Goal: Task Accomplishment & Management: Complete application form

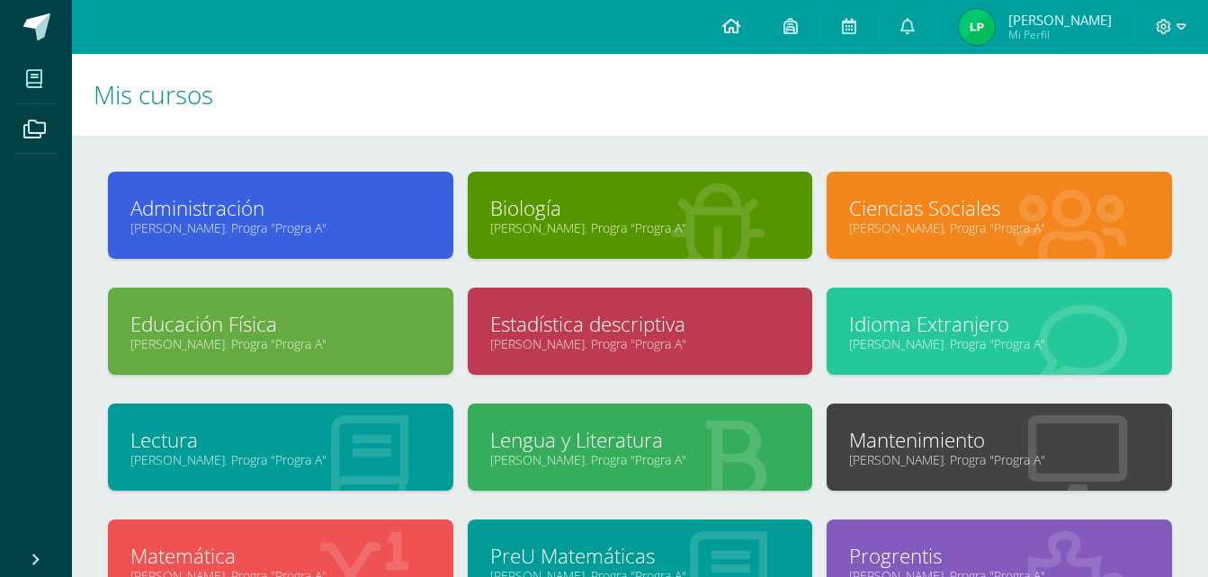
click at [720, 39] on link at bounding box center [730, 27] width 61 height 54
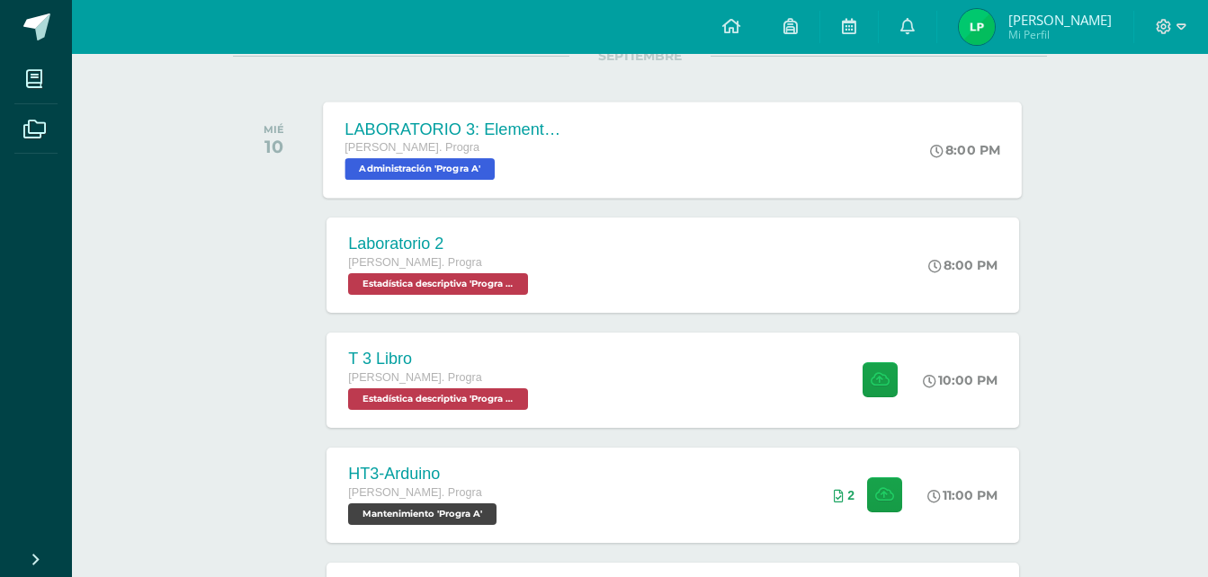
scroll to position [259, 0]
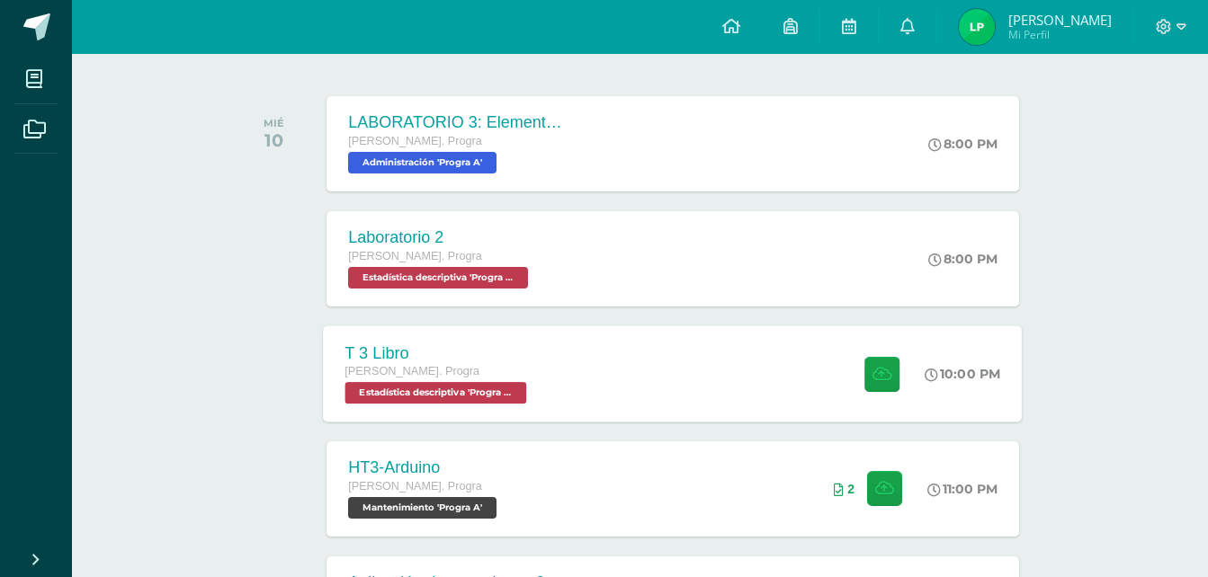
click at [857, 379] on span at bounding box center [877, 373] width 44 height 35
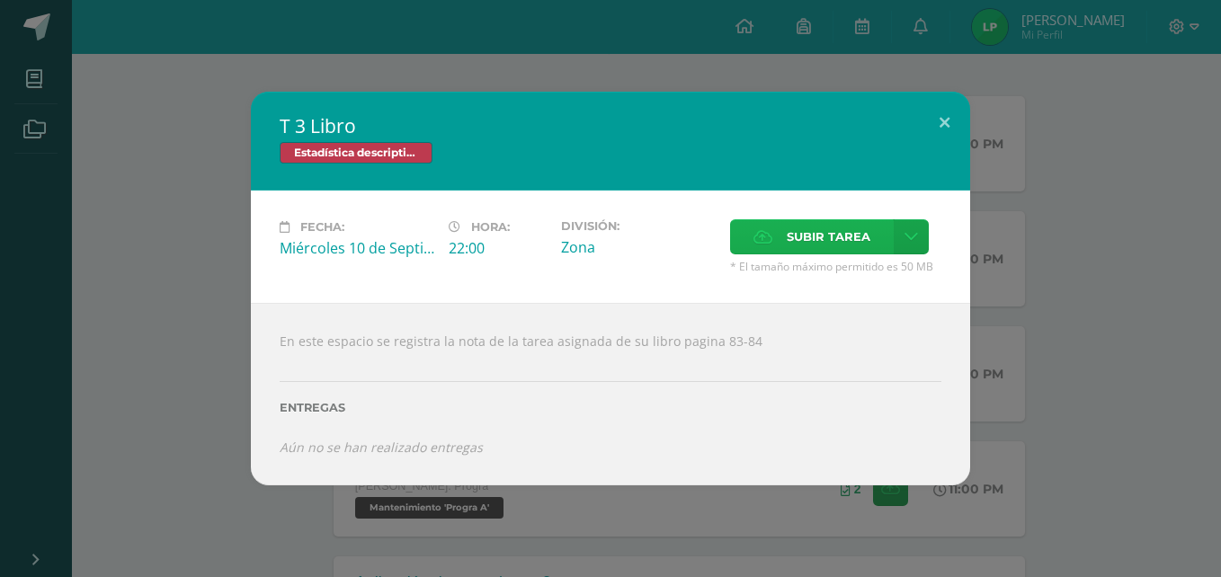
click at [807, 240] on span "Subir tarea" at bounding box center [829, 236] width 84 height 33
click at [0, 0] on input "Subir tarea" at bounding box center [0, 0] width 0 height 0
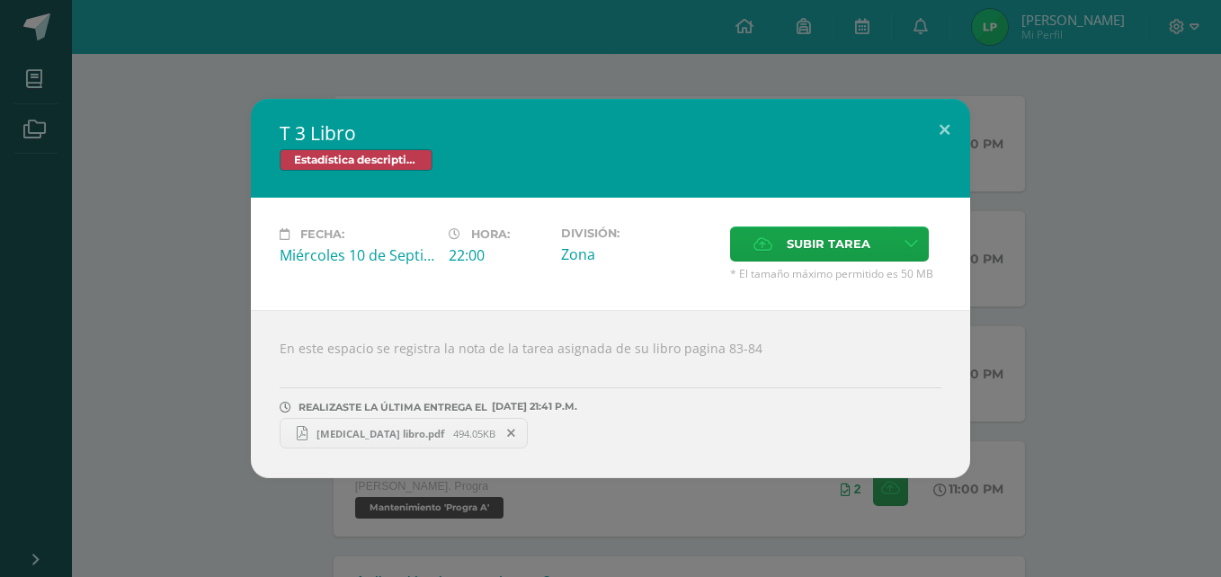
click at [332, 441] on link "[MEDICAL_DATA] libro.pdf 494.05KB" at bounding box center [404, 433] width 248 height 31
click at [507, 437] on icon at bounding box center [511, 433] width 8 height 13
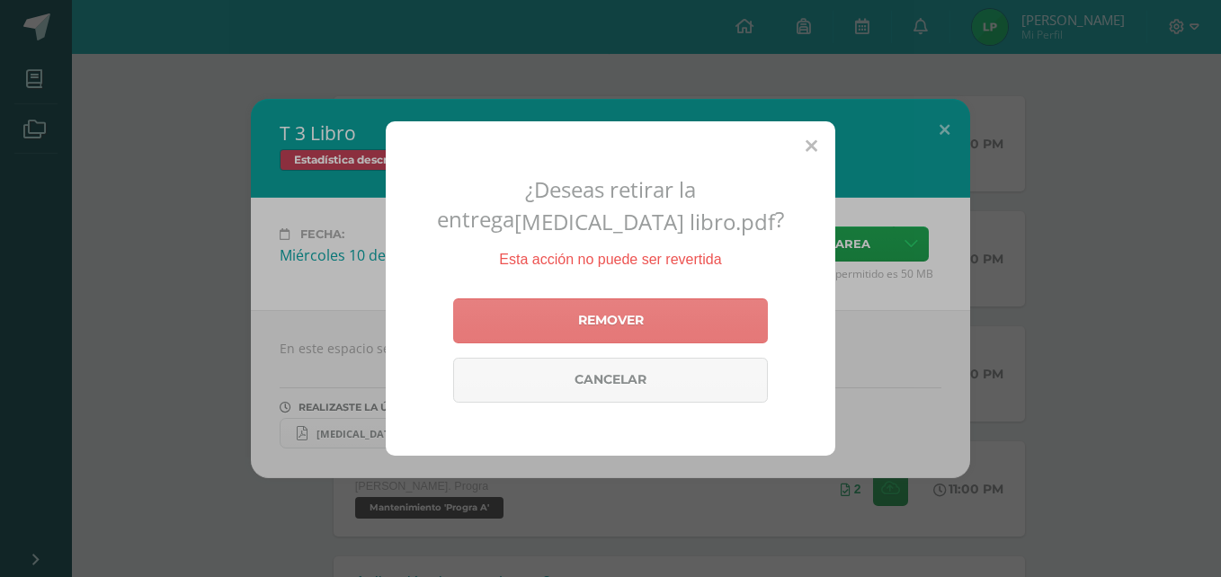
click at [552, 316] on link "Remover" at bounding box center [610, 321] width 315 height 45
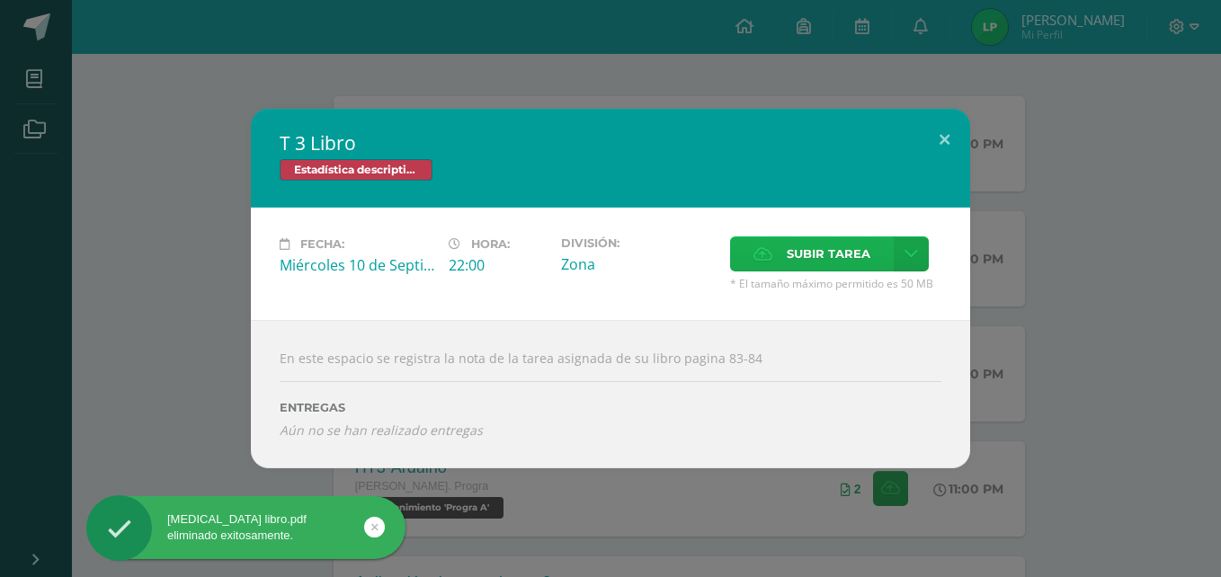
click at [852, 253] on span "Subir tarea" at bounding box center [829, 253] width 84 height 33
click at [0, 0] on input "Subir tarea" at bounding box center [0, 0] width 0 height 0
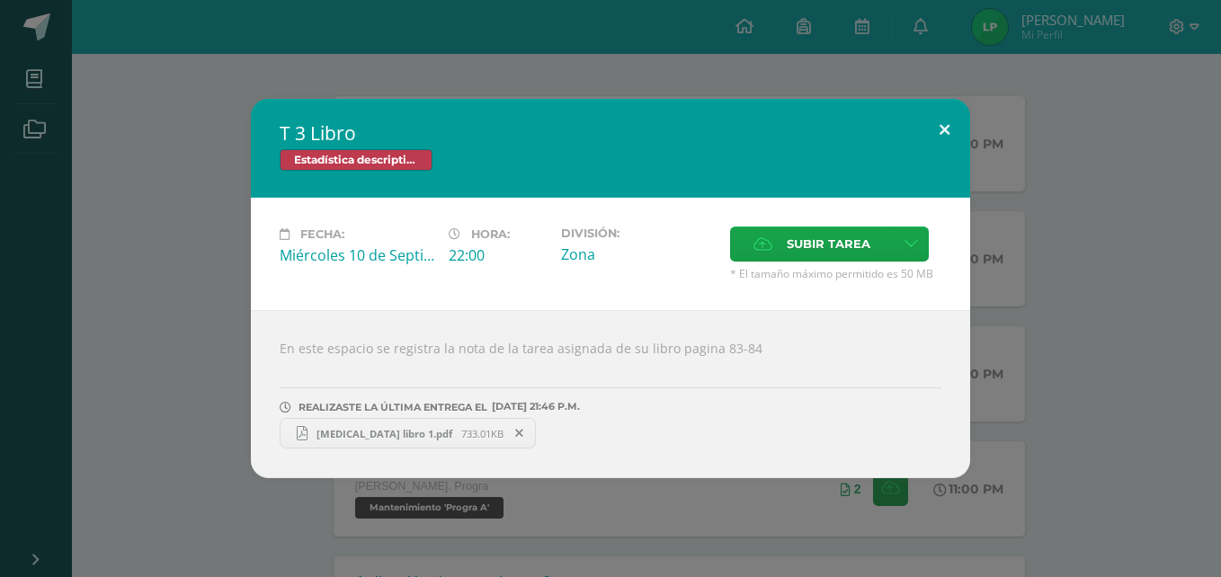
click at [948, 129] on button at bounding box center [944, 129] width 51 height 61
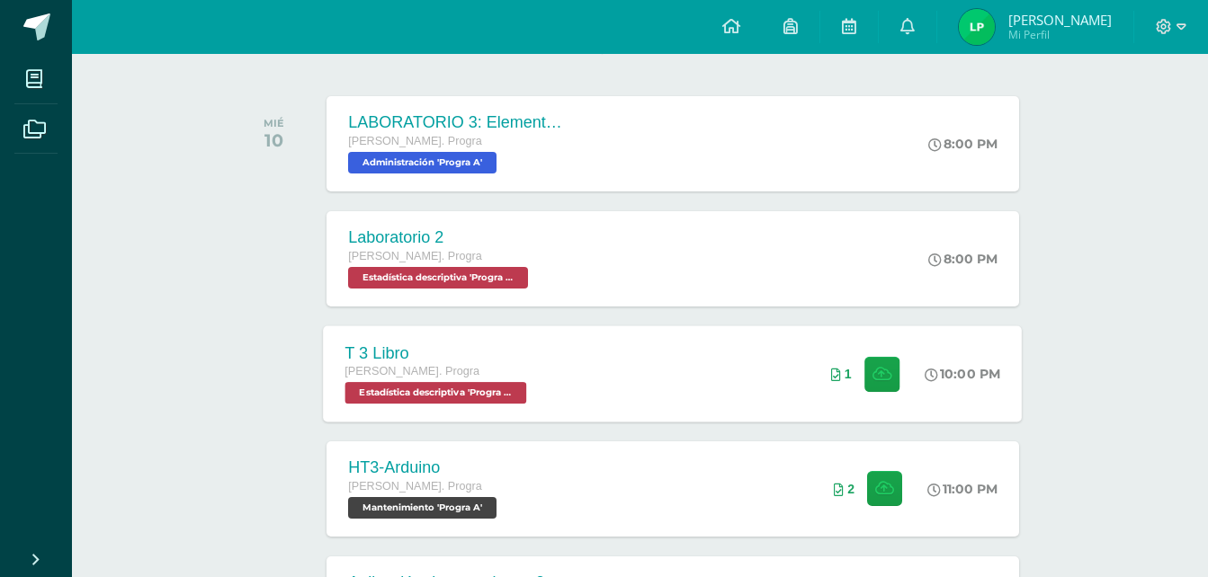
click at [773, 360] on div "T 3 Libro [PERSON_NAME]. Progra Estadística descriptiva 'Progra A' 10:00 PM 1 T…" at bounding box center [673, 374] width 699 height 96
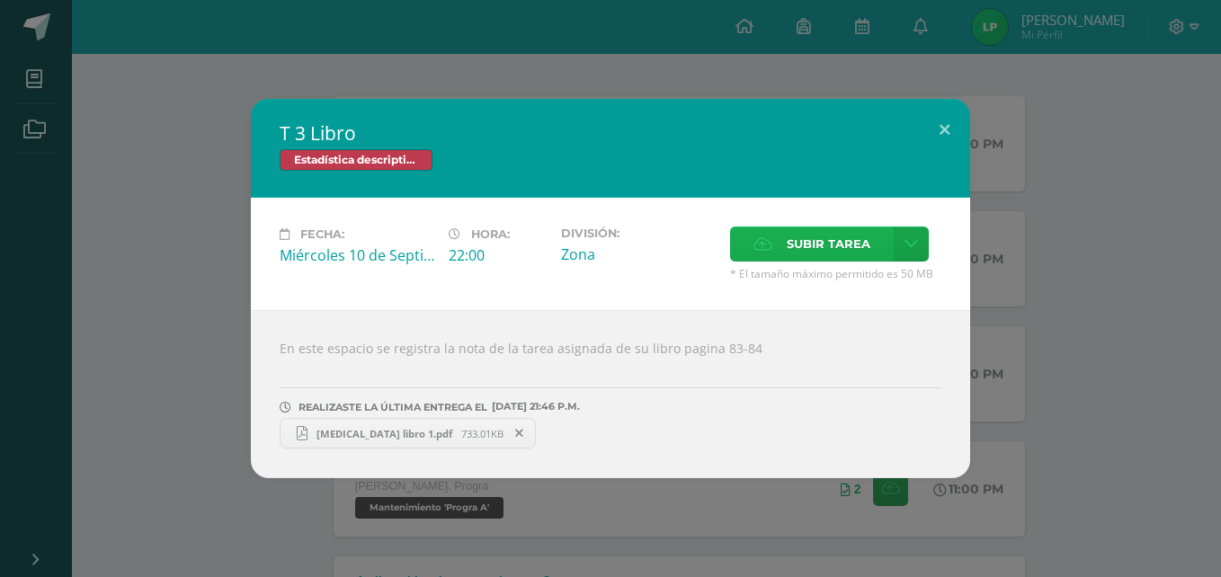
click at [813, 236] on span "Subir tarea" at bounding box center [829, 243] width 84 height 33
click at [0, 0] on input "Subir tarea" at bounding box center [0, 0] width 0 height 0
click at [950, 133] on button at bounding box center [944, 129] width 51 height 61
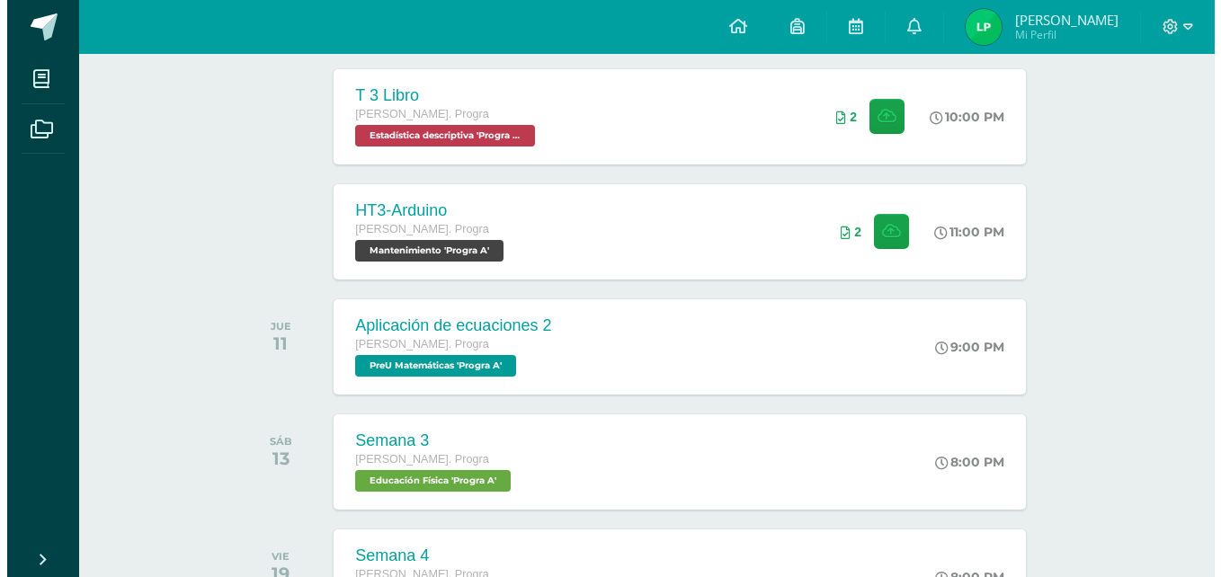
scroll to position [517, 0]
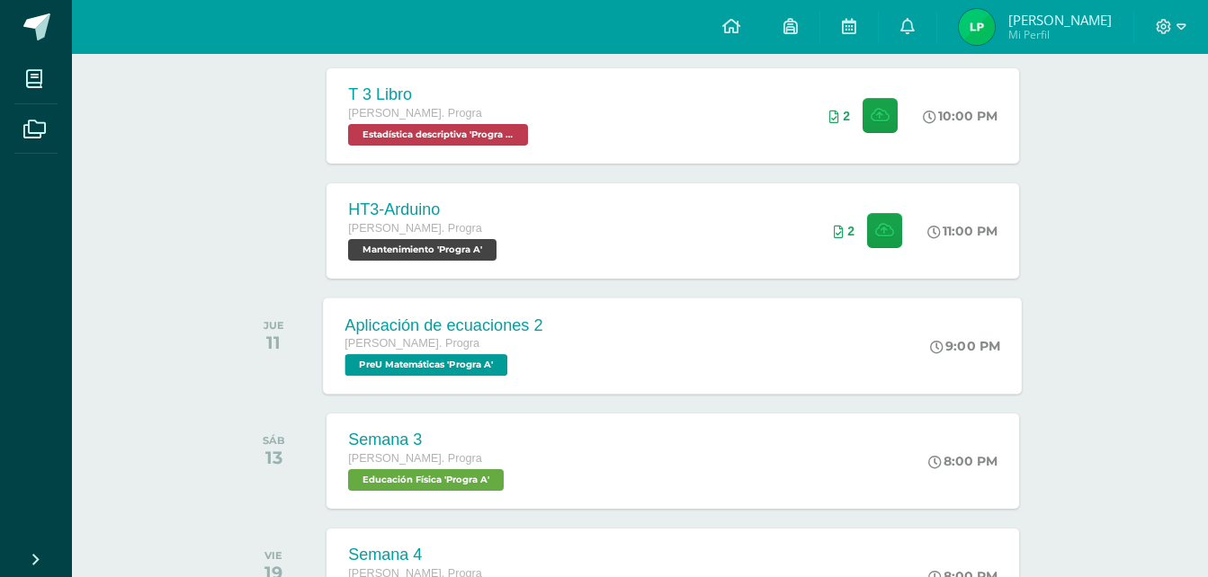
click at [702, 343] on div "Aplicación de ecuaciones 2 [PERSON_NAME]. Progra PreU Matemáticas 'Progra A' 9:…" at bounding box center [673, 346] width 699 height 96
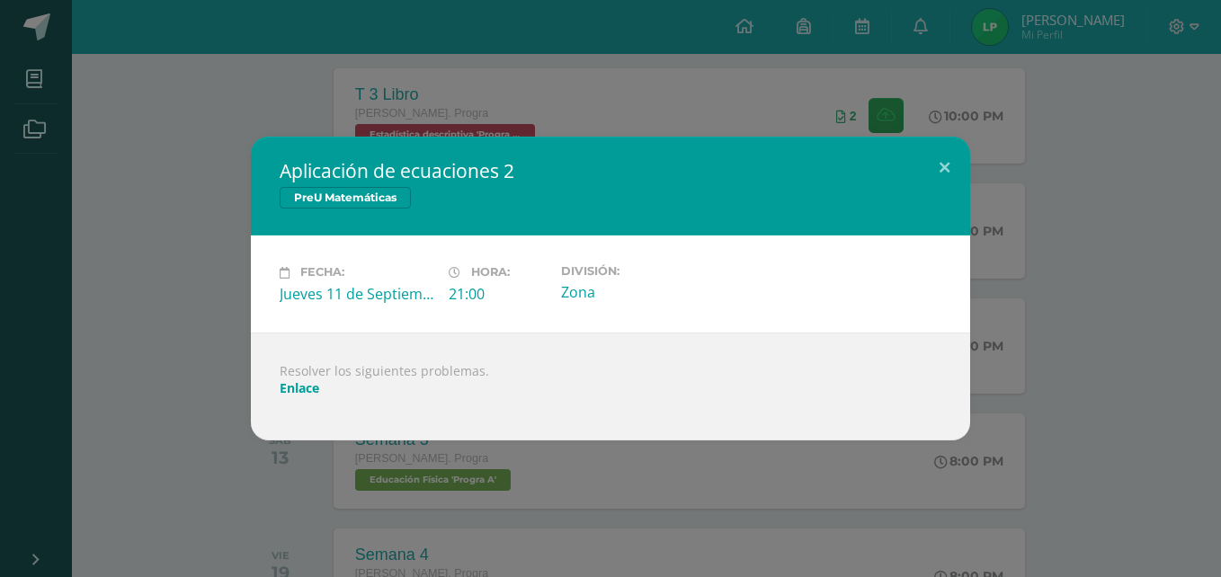
click at [317, 387] on link "Enlace" at bounding box center [300, 387] width 40 height 17
